Goal: Information Seeking & Learning: Learn about a topic

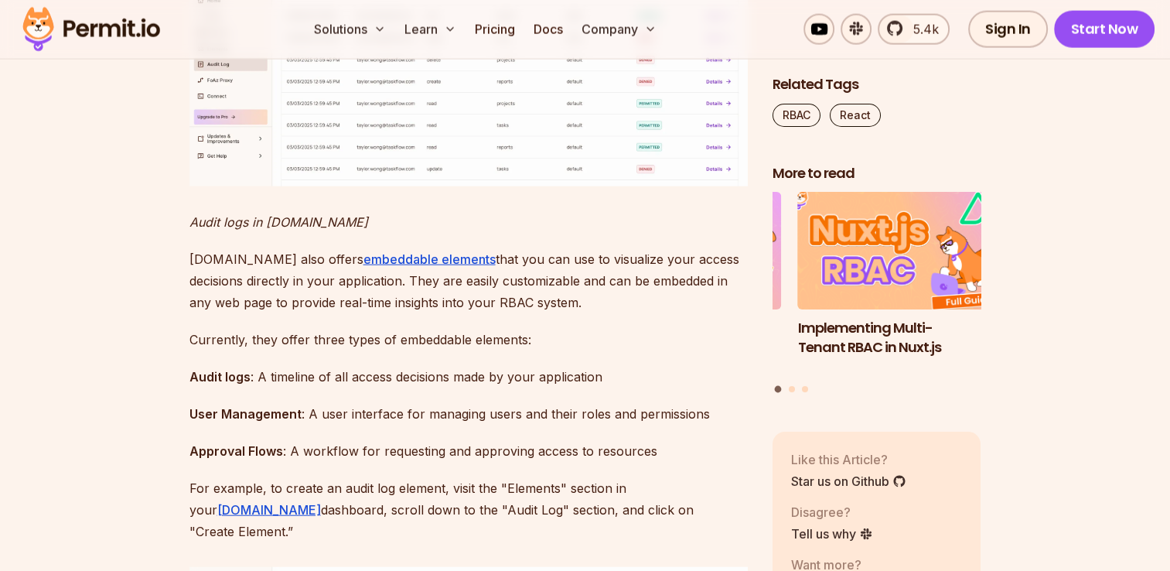
scroll to position [15003, 0]
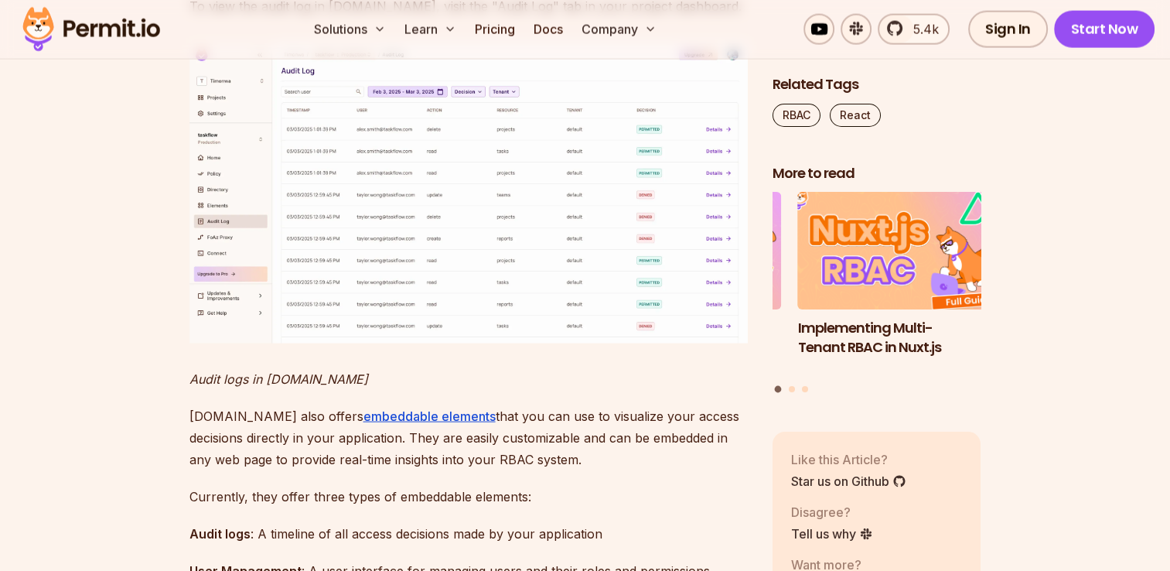
click at [902, 261] on img "1 of 3" at bounding box center [902, 250] width 230 height 129
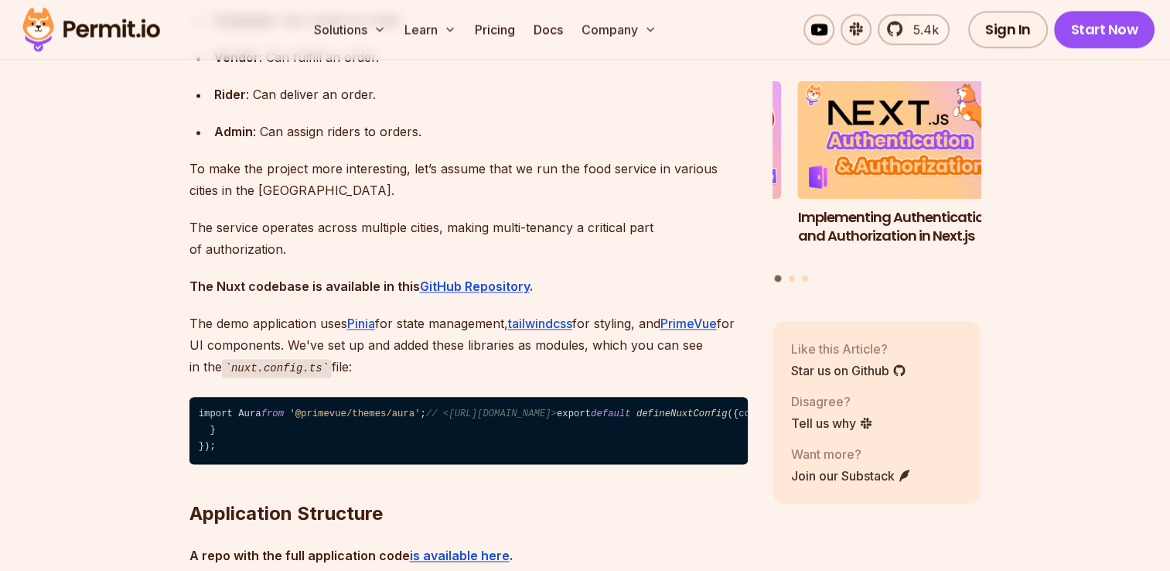
scroll to position [2320, 0]
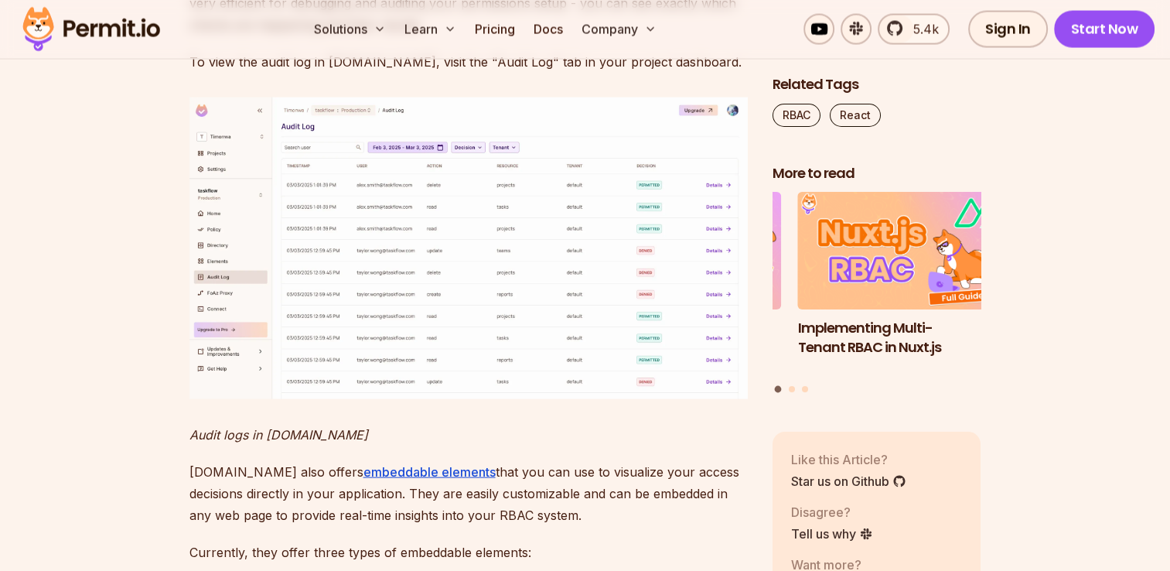
scroll to position [15003, 0]
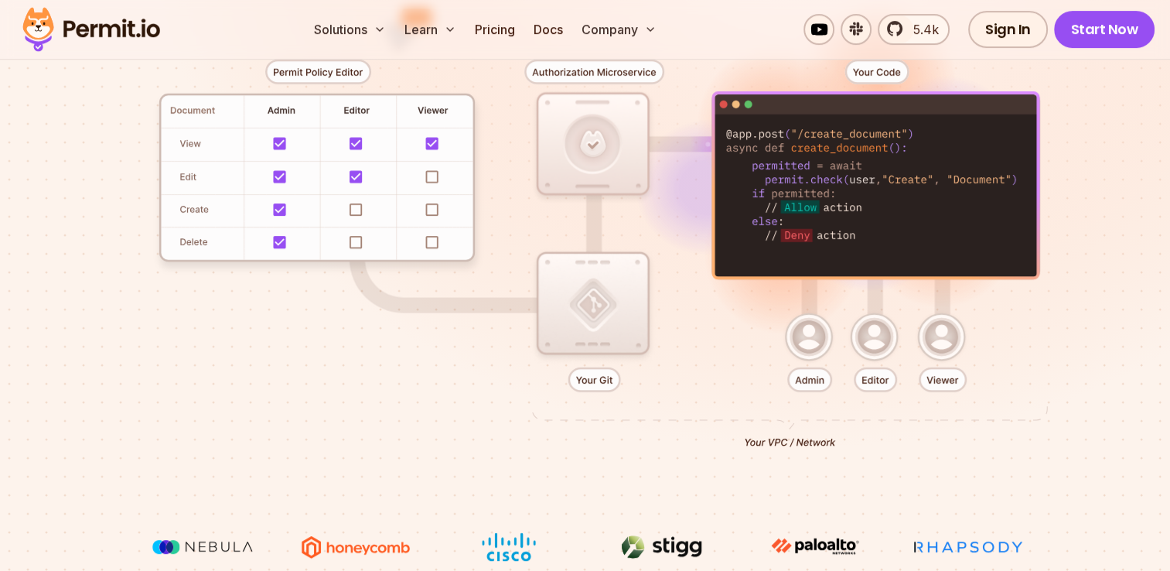
scroll to position [309, 0]
